Goal: Task Accomplishment & Management: Use online tool/utility

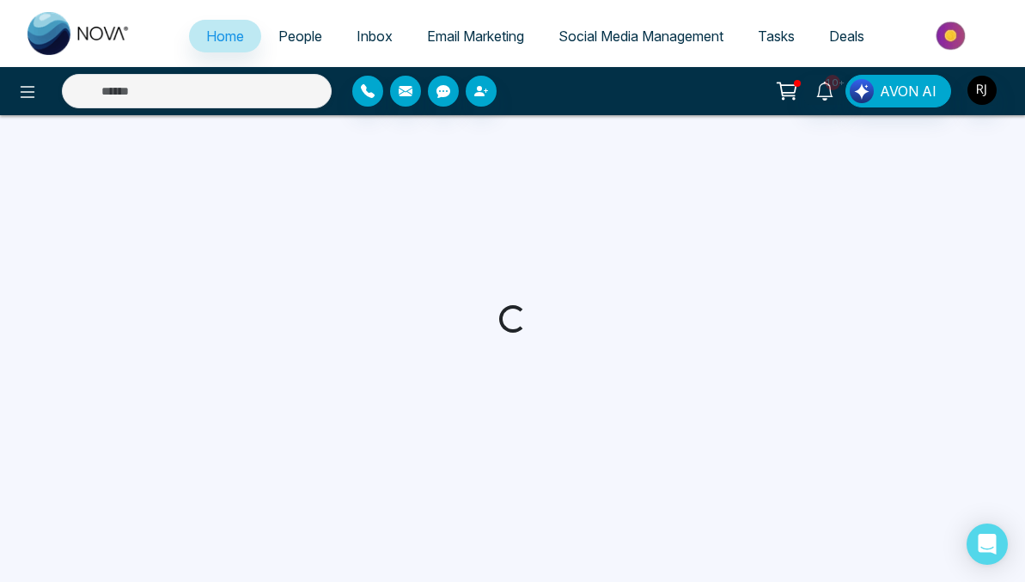
select select "*"
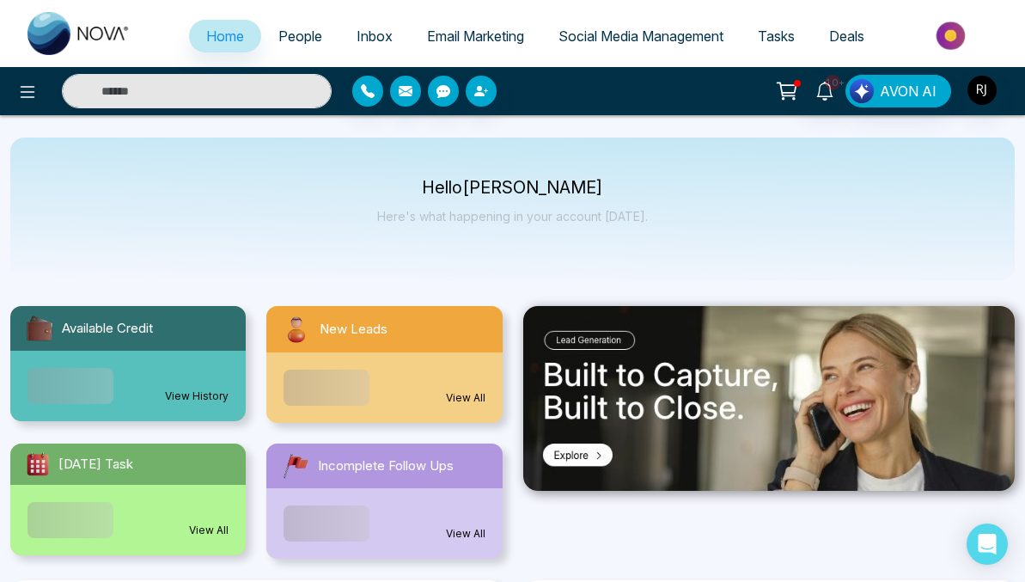
click at [785, 98] on circle at bounding box center [784, 99] width 2 height 2
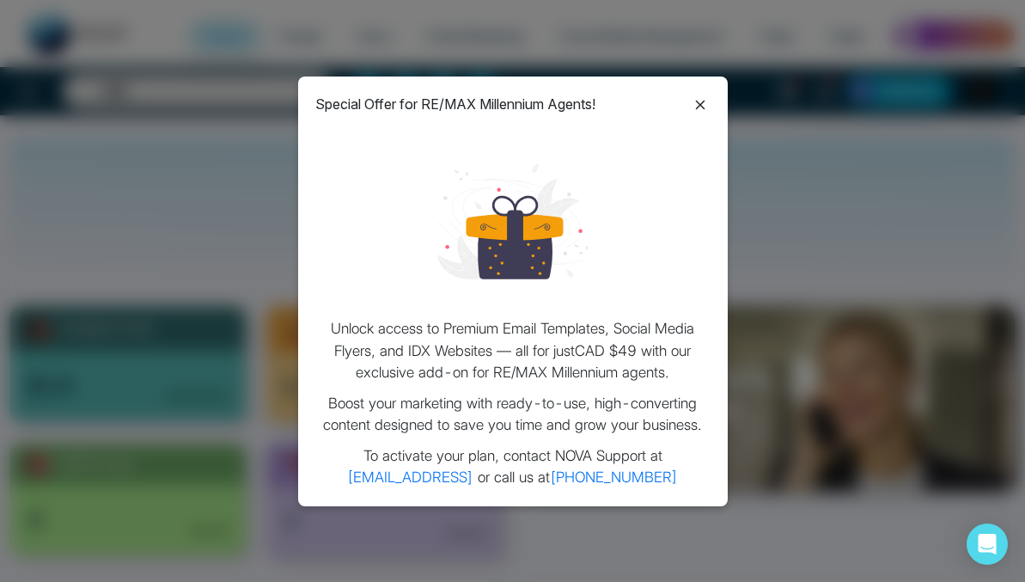
click at [701, 97] on icon at bounding box center [700, 105] width 21 height 21
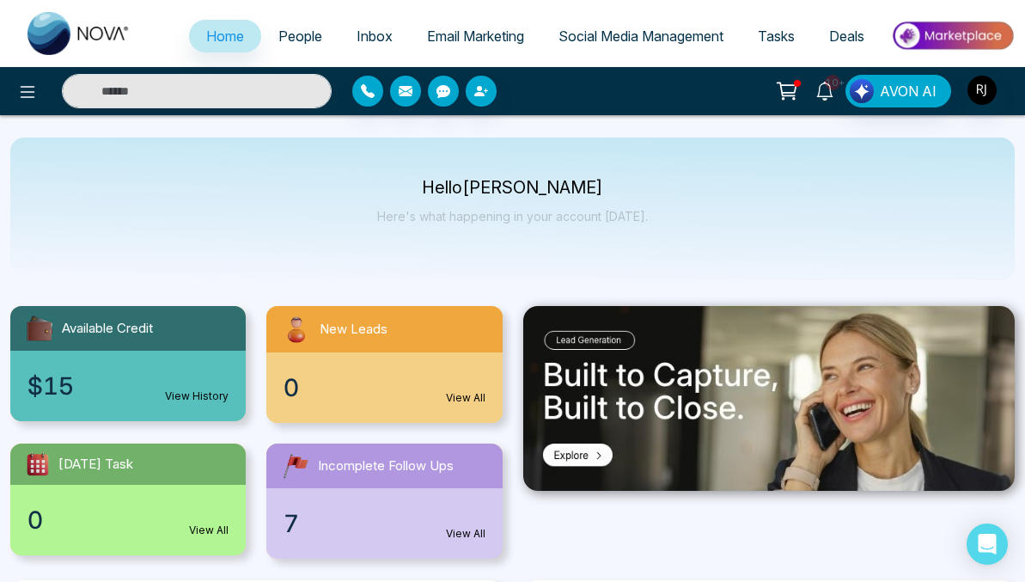
click at [836, 89] on span "10+" at bounding box center [832, 82] width 15 height 15
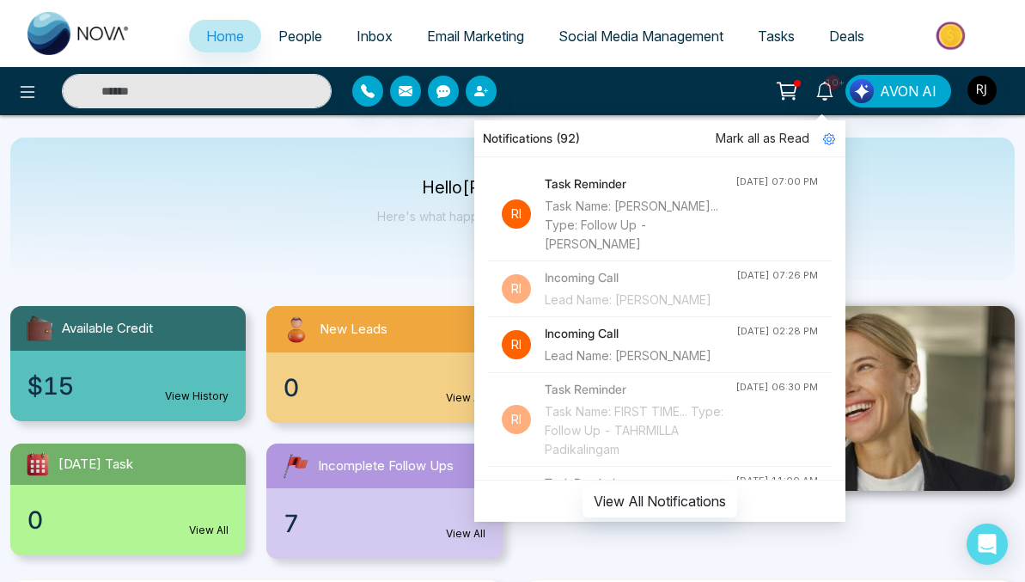
click at [648, 224] on div "Task Name: [PERSON_NAME]... Type: Follow Up - [PERSON_NAME]" at bounding box center [640, 225] width 191 height 57
